Goal: Find specific page/section: Find specific page/section

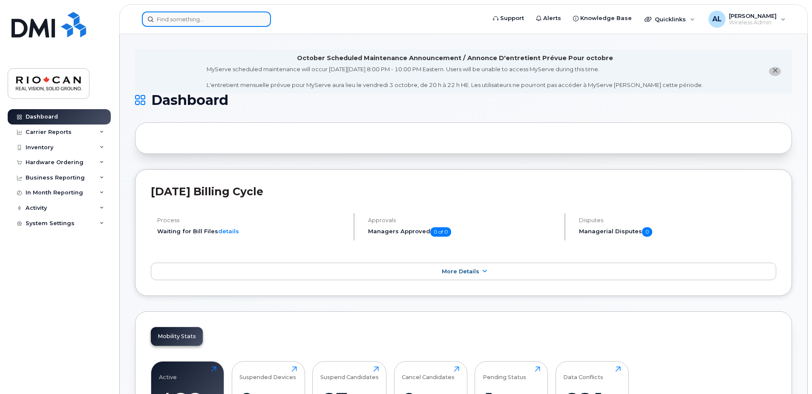
click at [193, 19] on input at bounding box center [206, 19] width 129 height 15
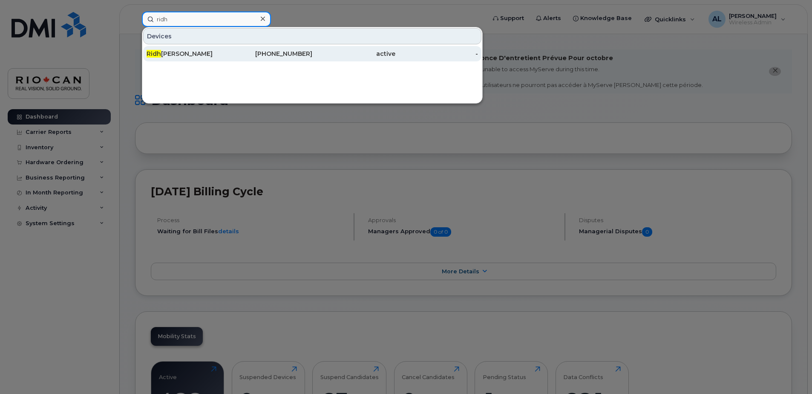
type input "ridh"
click at [234, 52] on div "647-273-2847" at bounding box center [271, 53] width 83 height 9
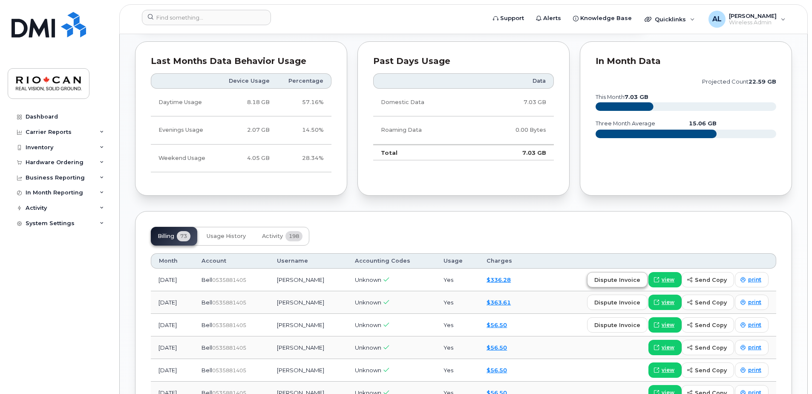
scroll to position [554, 0]
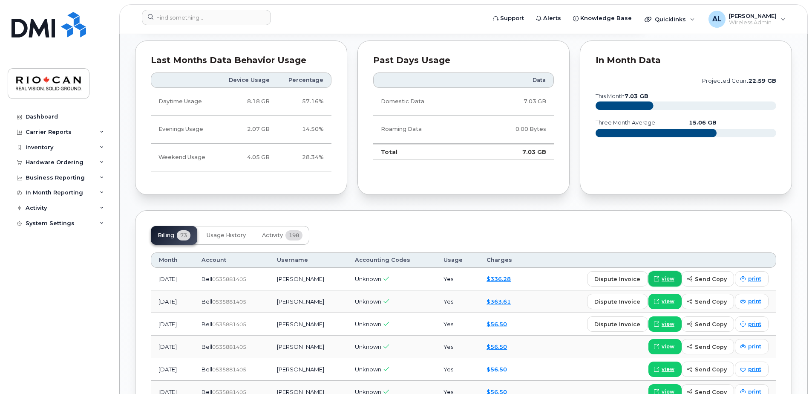
click at [669, 276] on span "view" at bounding box center [668, 279] width 13 height 8
click at [164, 19] on input at bounding box center [206, 17] width 129 height 15
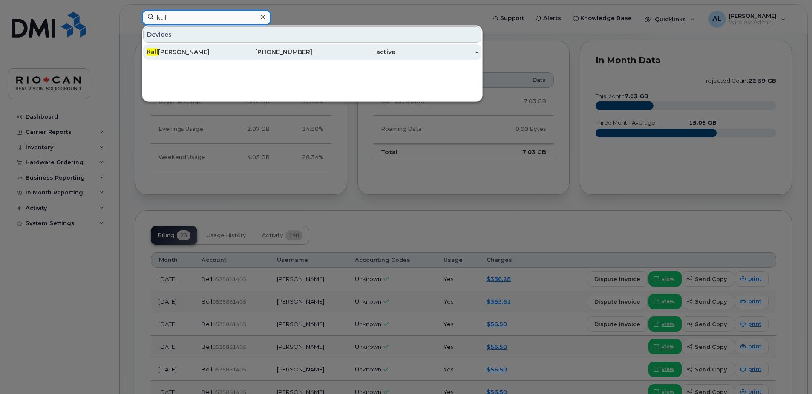
type input "kall"
click at [186, 50] on div "Kall iopi Karkas" at bounding box center [188, 52] width 83 height 9
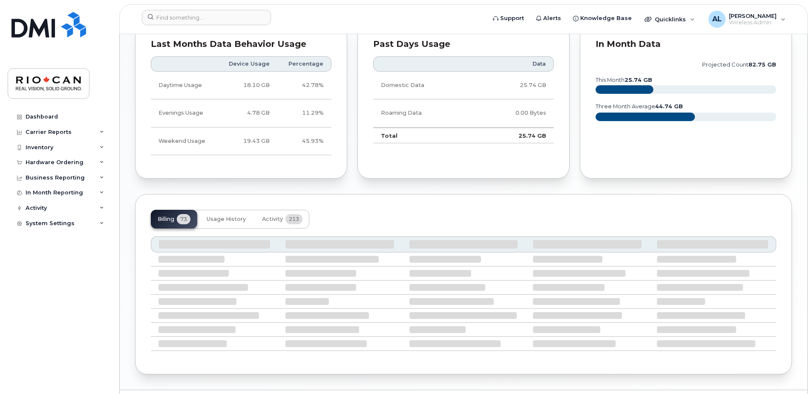
scroll to position [593, 0]
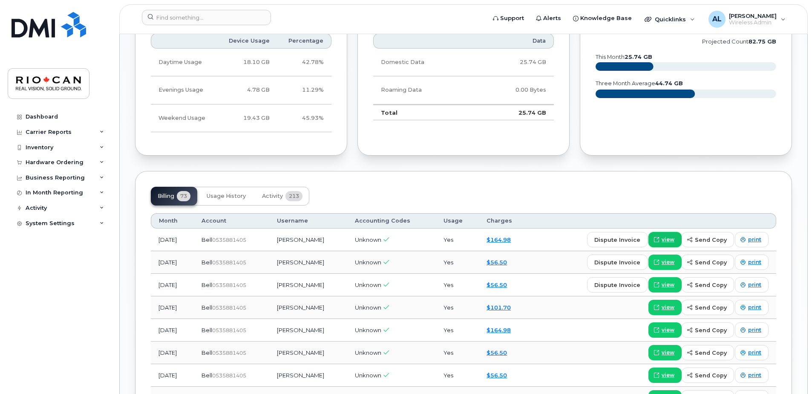
click at [670, 239] on span "view" at bounding box center [668, 240] width 13 height 8
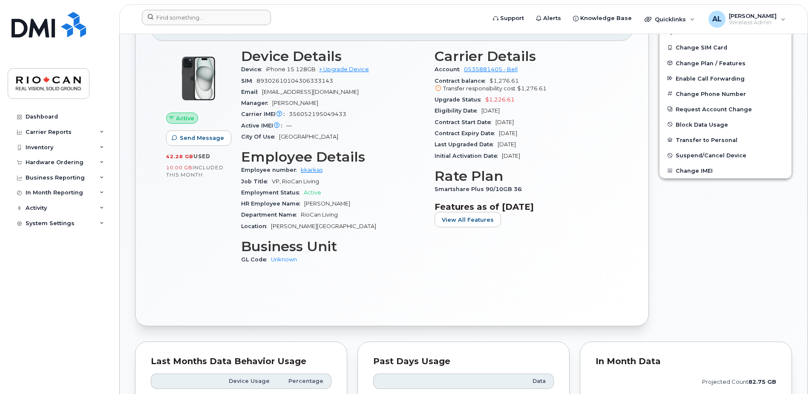
scroll to position [252, 0]
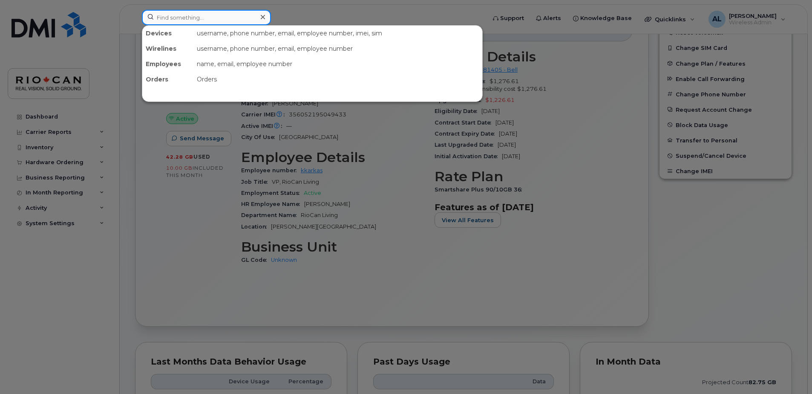
click at [187, 17] on input at bounding box center [206, 17] width 129 height 15
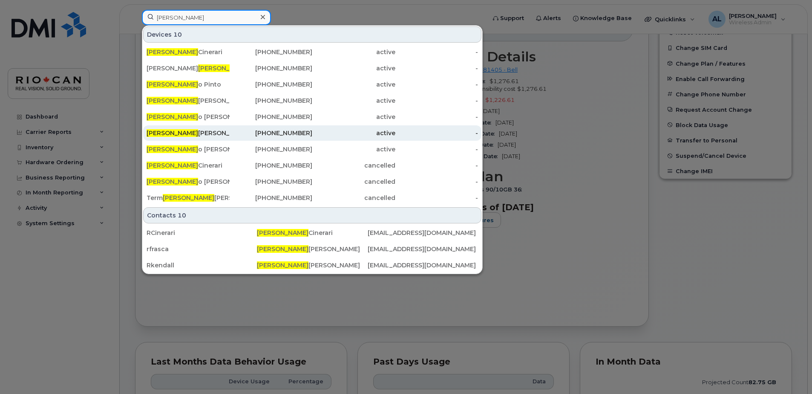
type input "robert"
click at [193, 134] on div "Robert Frasca" at bounding box center [188, 133] width 83 height 9
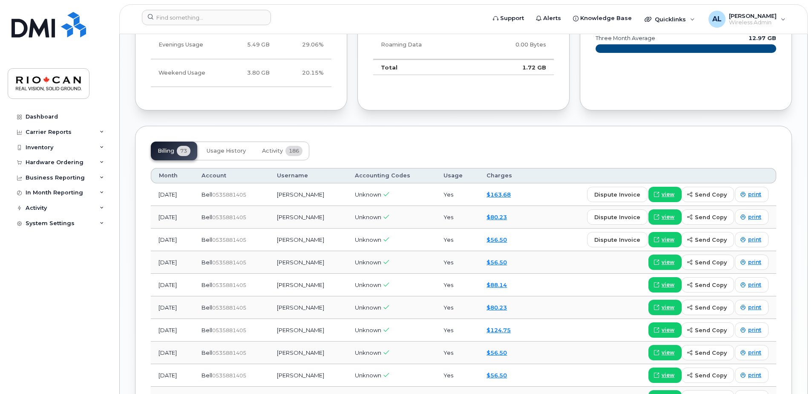
scroll to position [638, 0]
click at [678, 191] on link "view" at bounding box center [665, 193] width 33 height 15
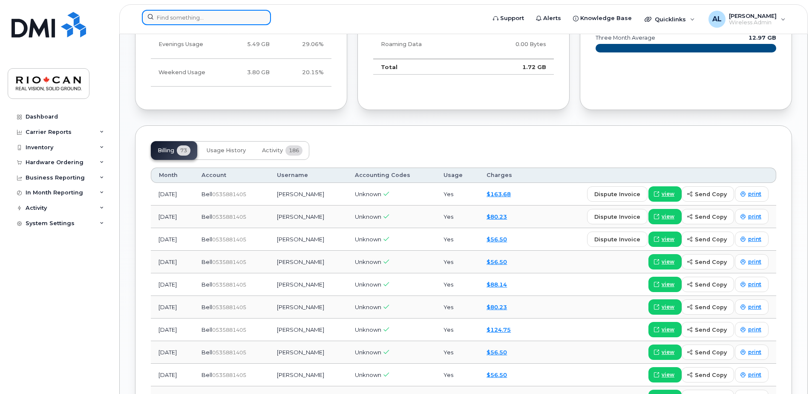
click at [192, 14] on input at bounding box center [206, 17] width 129 height 15
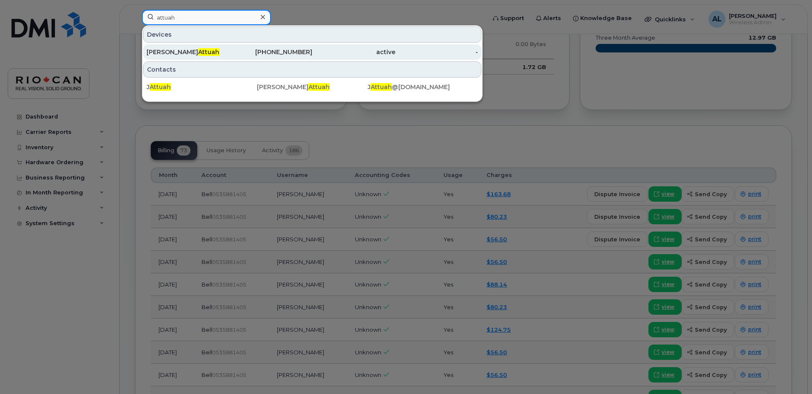
type input "attuah"
click at [295, 55] on div "647-227-5482" at bounding box center [271, 52] width 83 height 9
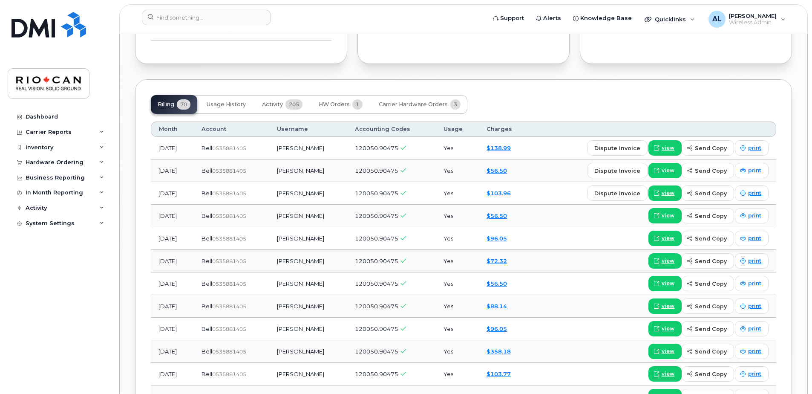
scroll to position [682, 0]
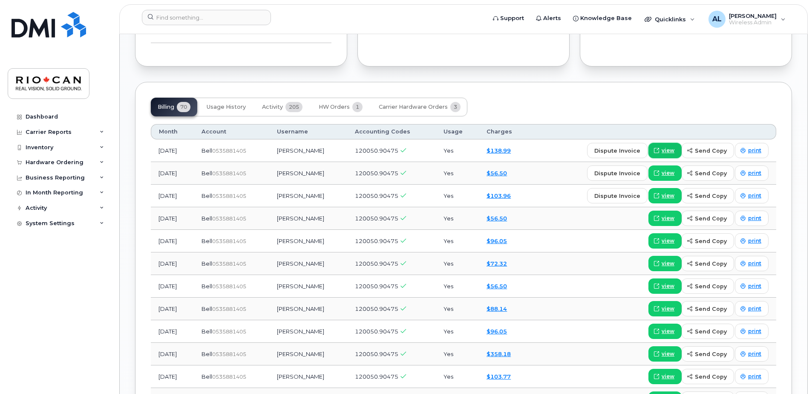
click at [669, 151] on span "view" at bounding box center [668, 151] width 13 height 8
click at [187, 17] on input at bounding box center [206, 17] width 129 height 15
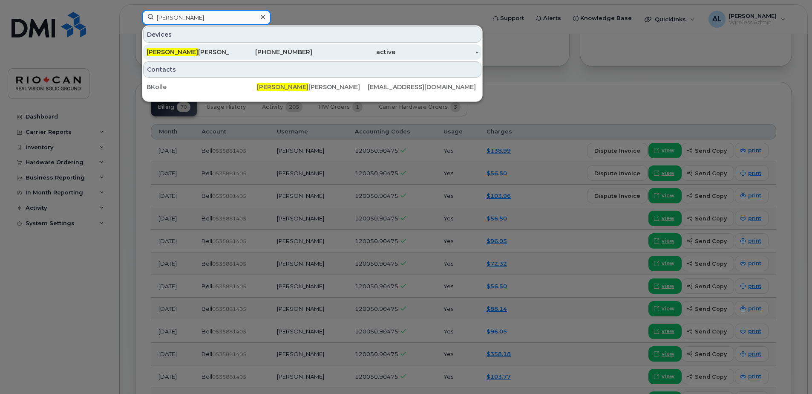
type input "bryan"
click at [293, 54] on div "416-886-0867" at bounding box center [271, 52] width 83 height 9
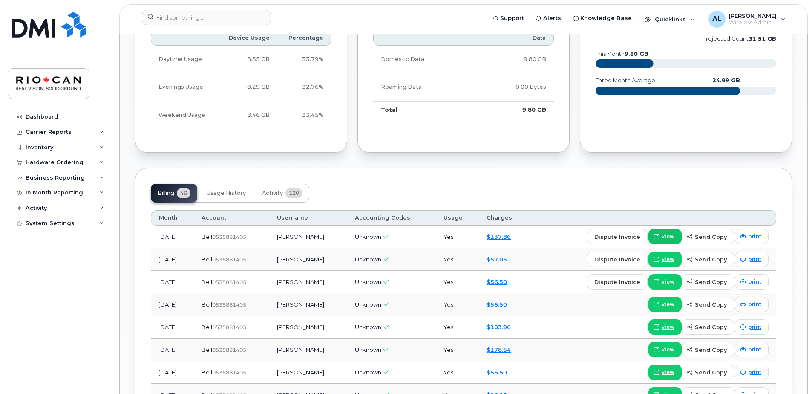
scroll to position [596, 0]
click at [667, 231] on link "view" at bounding box center [665, 235] width 33 height 15
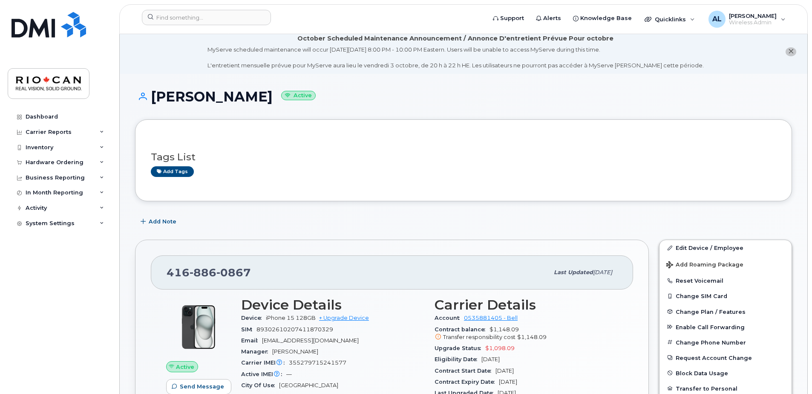
scroll to position [0, 0]
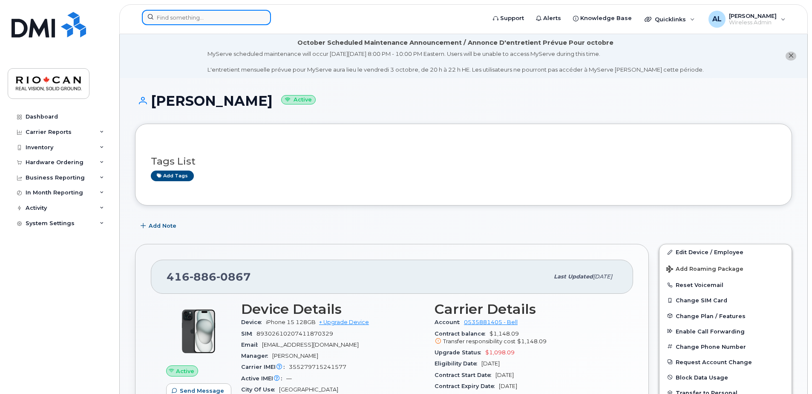
click at [190, 18] on input at bounding box center [206, 17] width 129 height 15
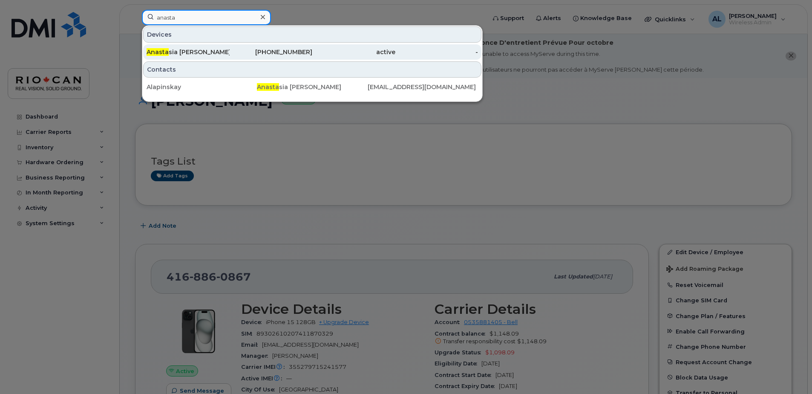
type input "anasta"
click at [247, 55] on div "416-471-2165" at bounding box center [271, 52] width 83 height 9
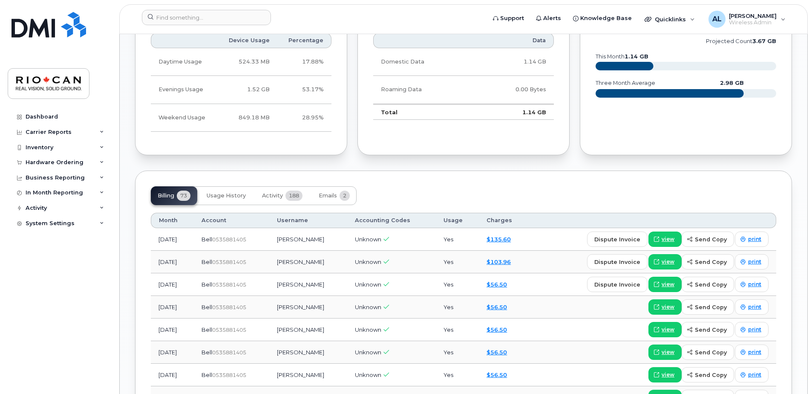
scroll to position [594, 0]
click at [672, 237] on span "view" at bounding box center [668, 239] width 13 height 8
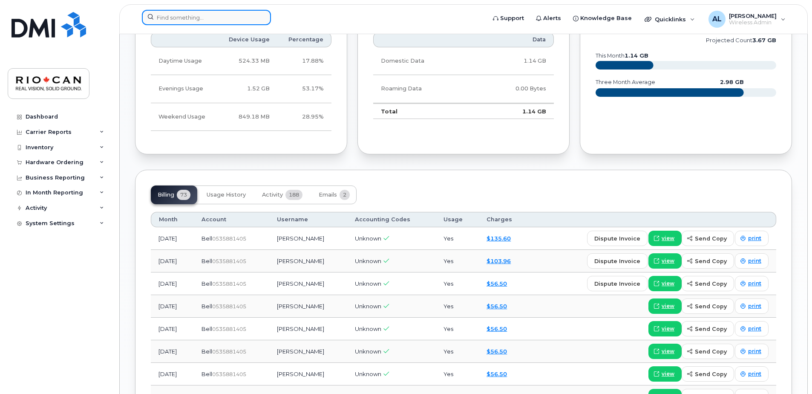
click at [195, 21] on input at bounding box center [206, 17] width 129 height 15
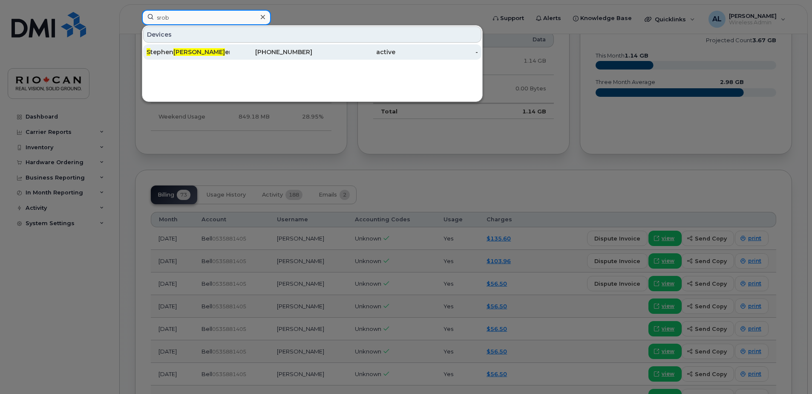
type input "srob"
click at [201, 52] on div "S tephen Rob erts" at bounding box center [188, 52] width 83 height 9
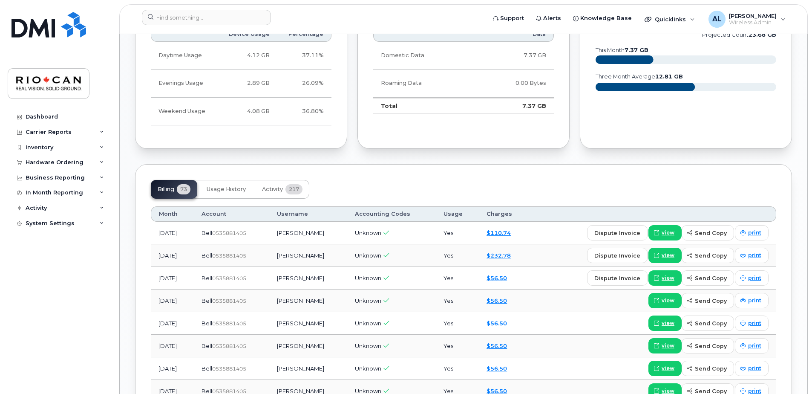
scroll to position [600, 0]
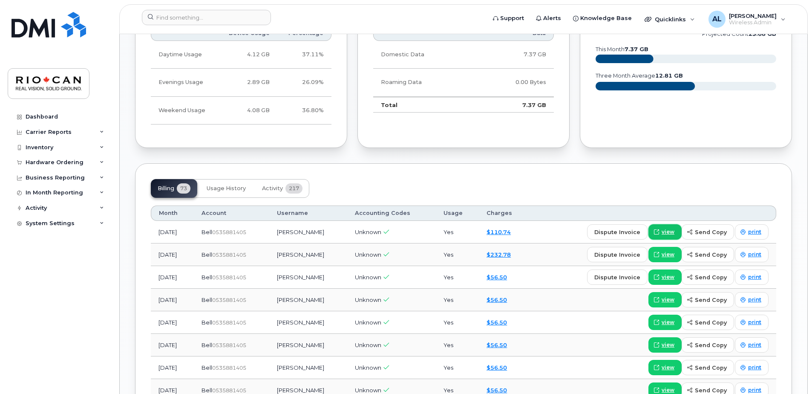
click at [666, 227] on link "view" at bounding box center [665, 231] width 33 height 15
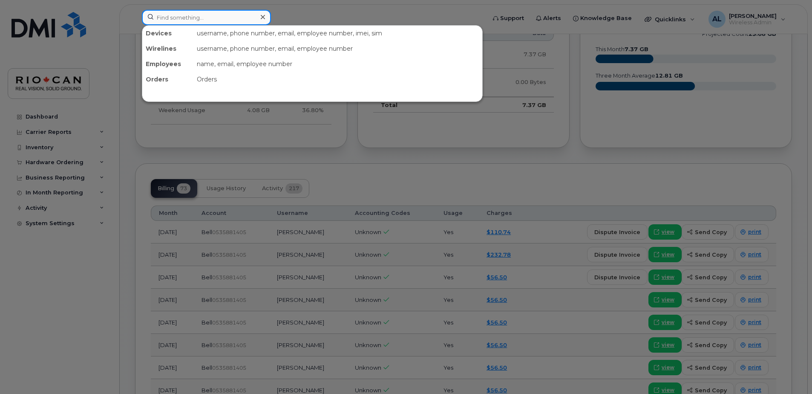
click at [181, 23] on input at bounding box center [206, 17] width 129 height 15
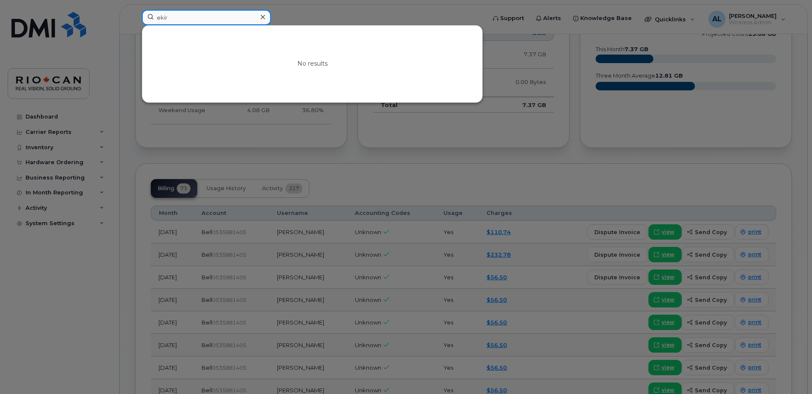
drag, startPoint x: 190, startPoint y: 21, endPoint x: 139, endPoint y: 22, distance: 50.7
click at [139, 22] on div "ekir No results" at bounding box center [311, 19] width 352 height 19
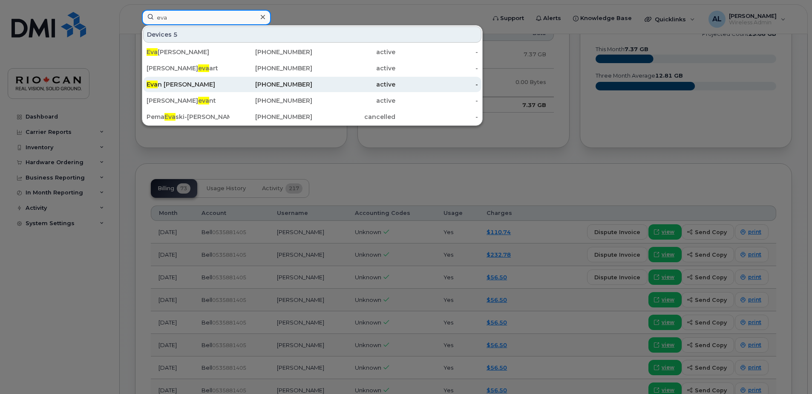
type input "eva"
click at [211, 87] on div "Eva n Kirsh" at bounding box center [188, 84] width 83 height 9
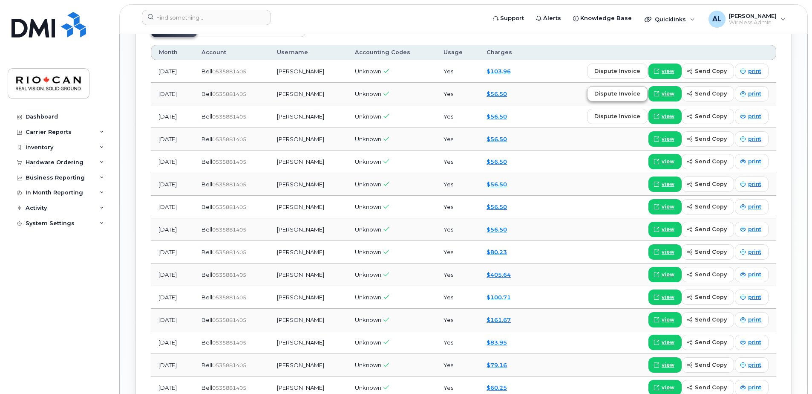
scroll to position [724, 0]
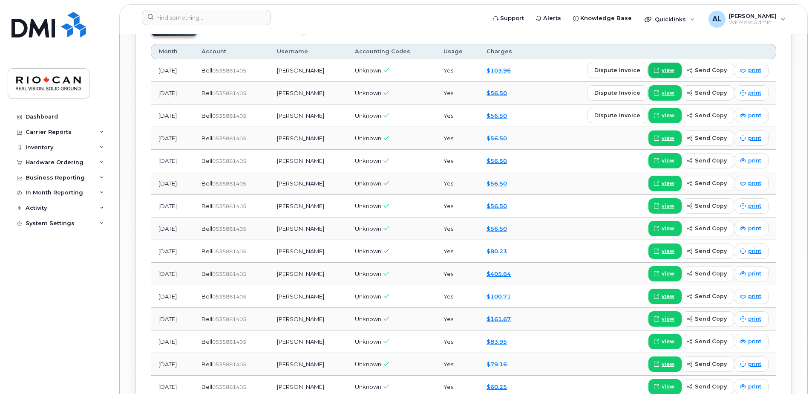
click at [673, 69] on span "view" at bounding box center [668, 70] width 13 height 8
click at [233, 13] on input at bounding box center [206, 17] width 129 height 15
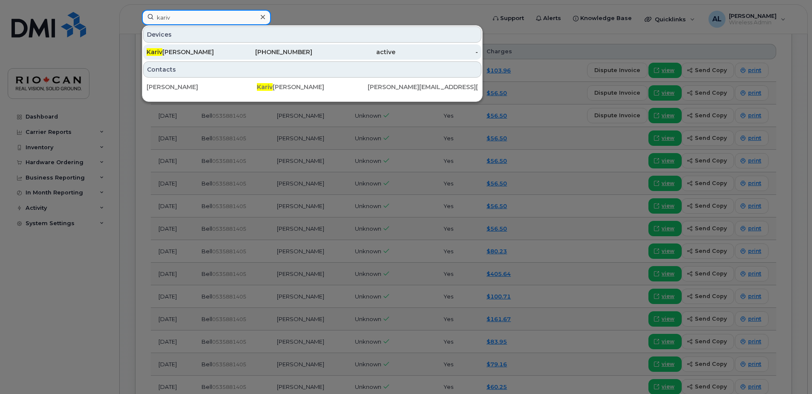
type input "kariv"
click at [307, 52] on div "[PHONE_NUMBER]" at bounding box center [271, 52] width 83 height 9
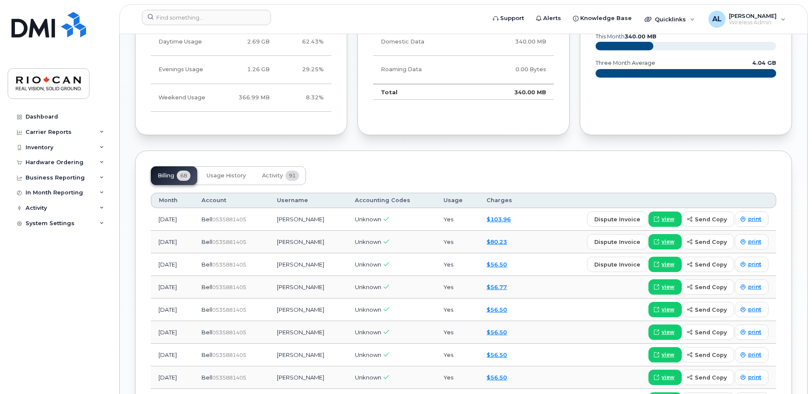
scroll to position [614, 0]
click at [665, 216] on span "view" at bounding box center [668, 219] width 13 height 8
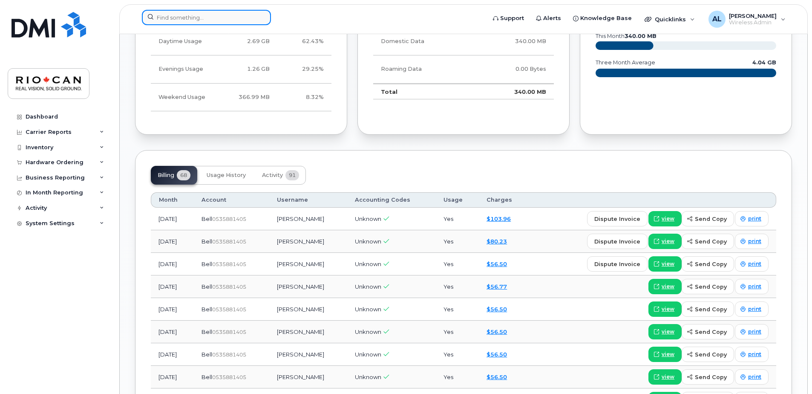
click at [185, 17] on input at bounding box center [206, 17] width 129 height 15
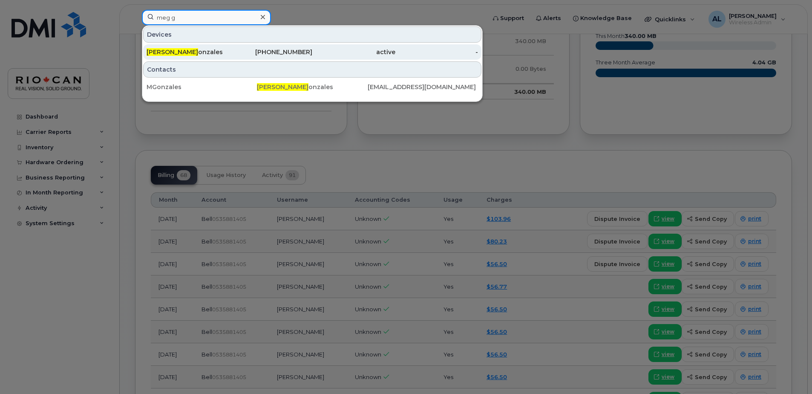
type input "meg g"
click at [239, 49] on div "604-348-9554" at bounding box center [271, 52] width 83 height 9
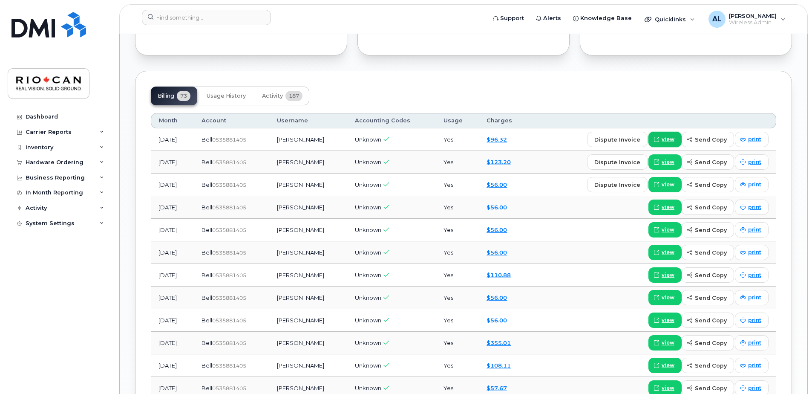
click at [672, 140] on span "view" at bounding box center [668, 140] width 13 height 8
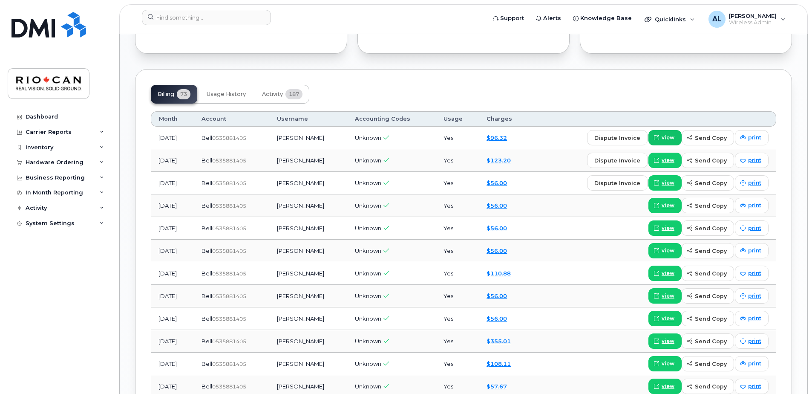
scroll to position [696, 0]
